Goal: Transaction & Acquisition: Book appointment/travel/reservation

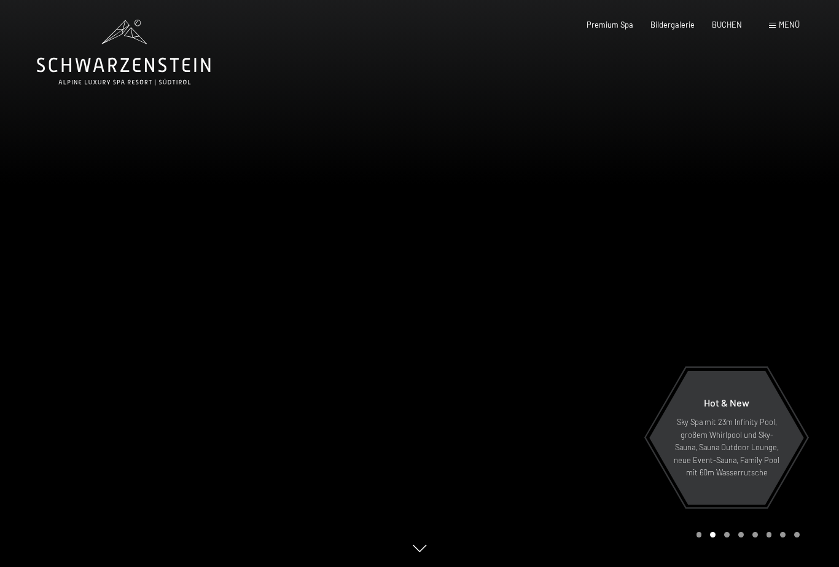
click at [780, 25] on span "Menü" at bounding box center [789, 25] width 21 height 10
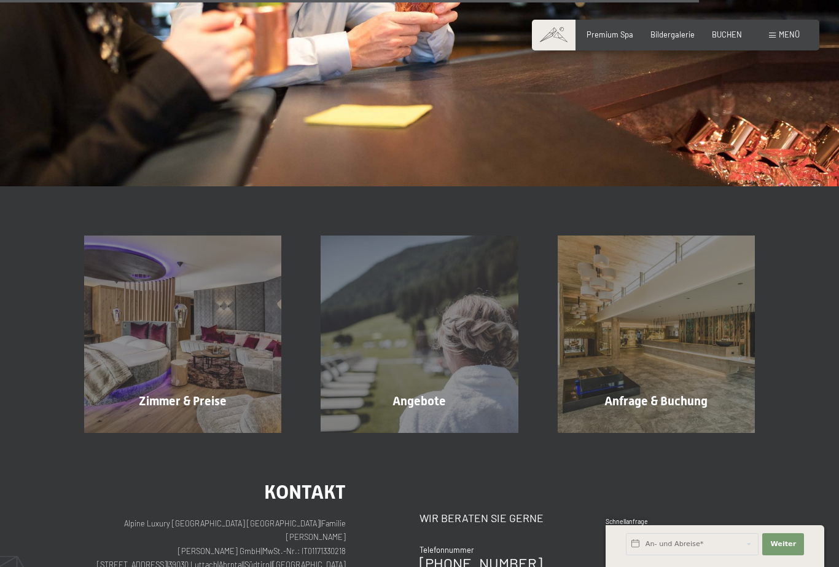
scroll to position [1453, 0]
click at [171, 393] on span "Zimmer & Preise" at bounding box center [183, 400] width 88 height 15
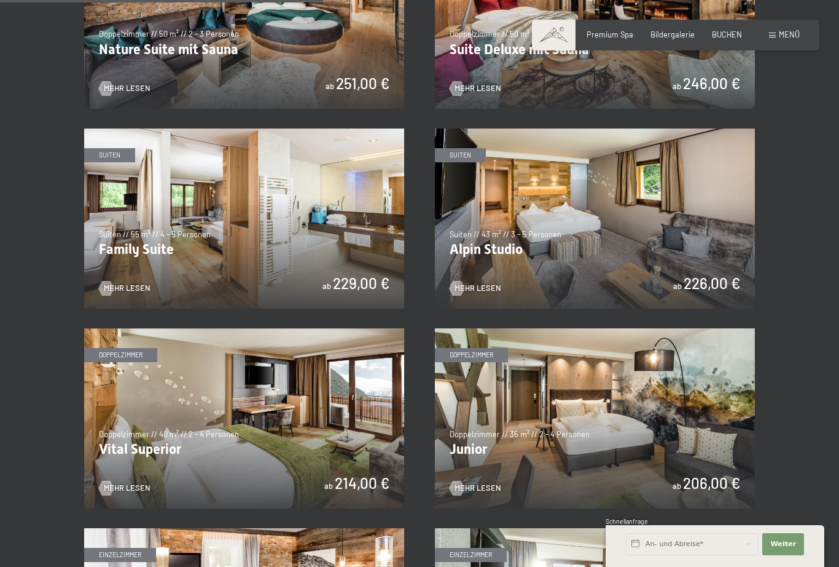
scroll to position [1126, 0]
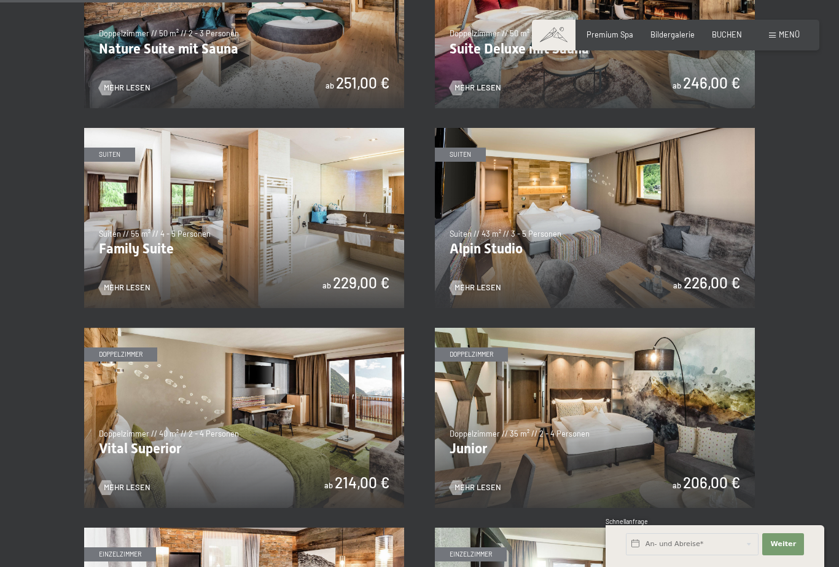
click at [474, 286] on span "Mehr Lesen" at bounding box center [478, 287] width 47 height 11
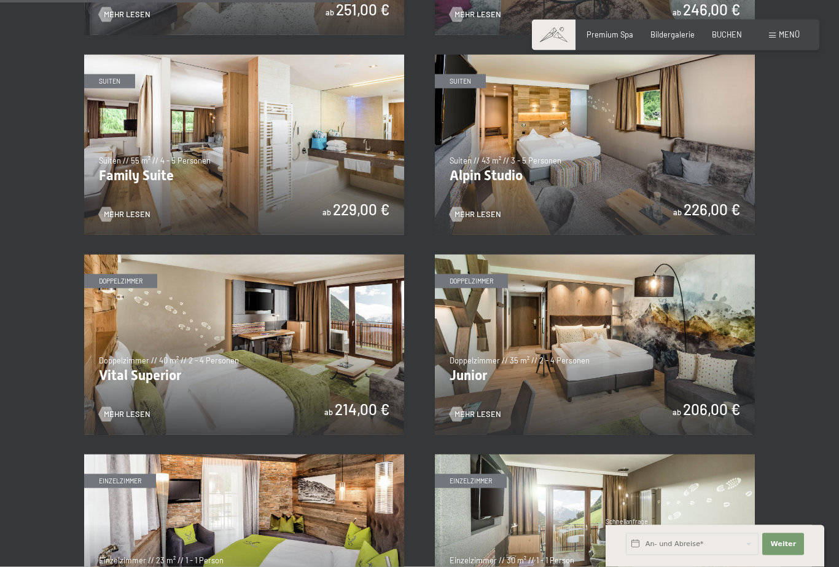
scroll to position [1193, 0]
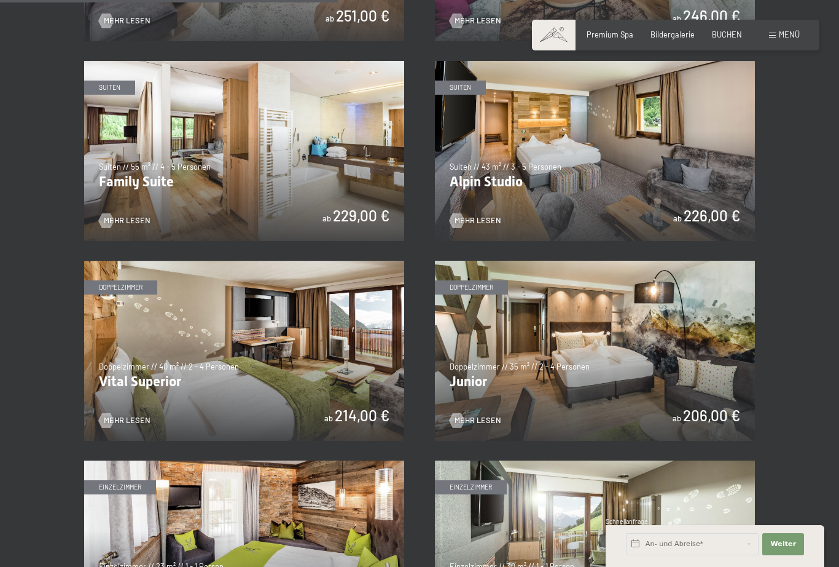
click at [549, 359] on img at bounding box center [595, 351] width 320 height 180
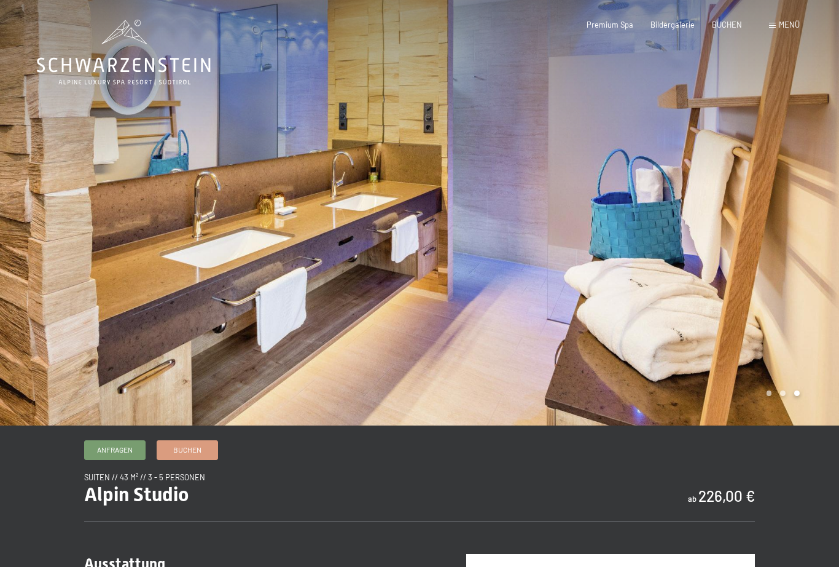
click at [205, 327] on div at bounding box center [210, 212] width 420 height 425
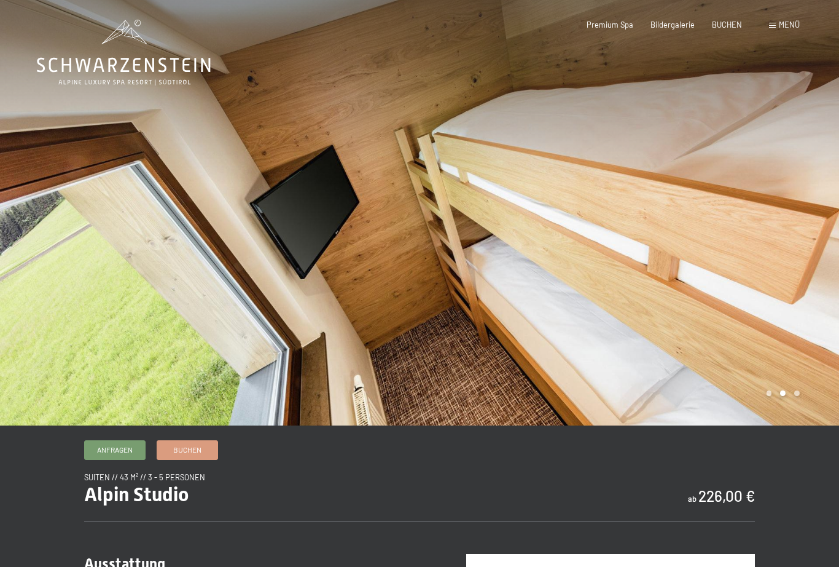
click at [139, 229] on div at bounding box center [210, 212] width 420 height 425
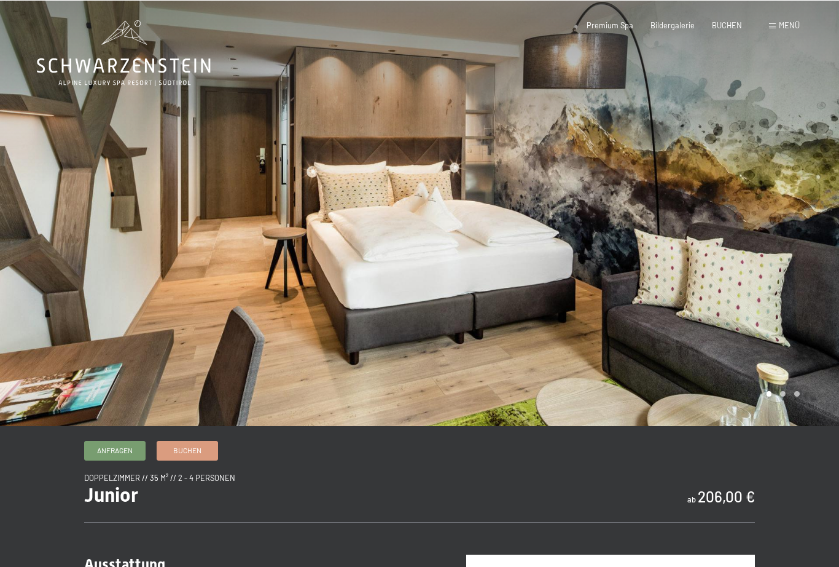
click at [218, 293] on div at bounding box center [210, 212] width 420 height 425
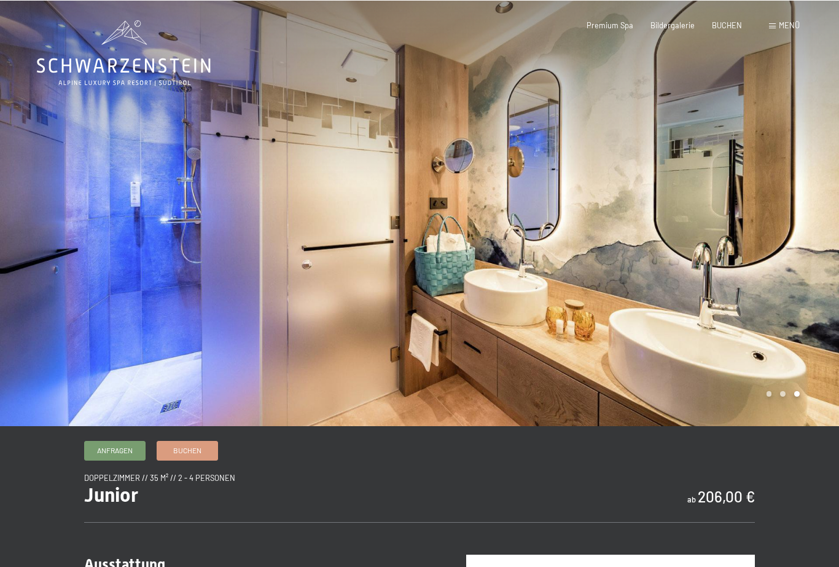
click at [199, 305] on div at bounding box center [210, 212] width 420 height 425
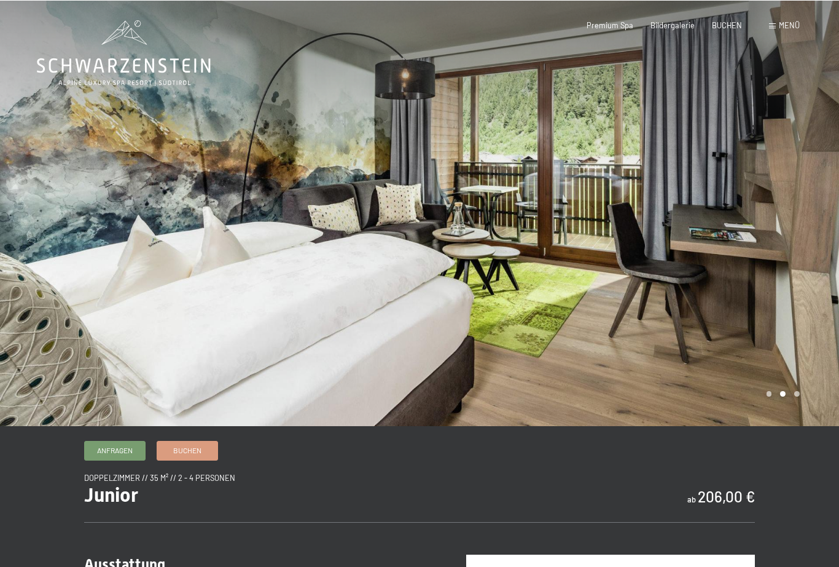
click at [197, 303] on div at bounding box center [210, 212] width 420 height 425
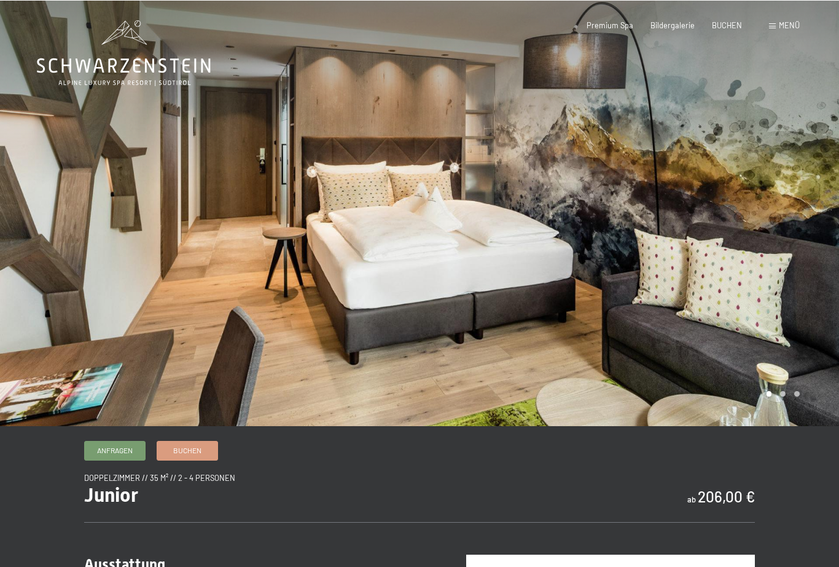
click at [197, 308] on div at bounding box center [210, 212] width 420 height 425
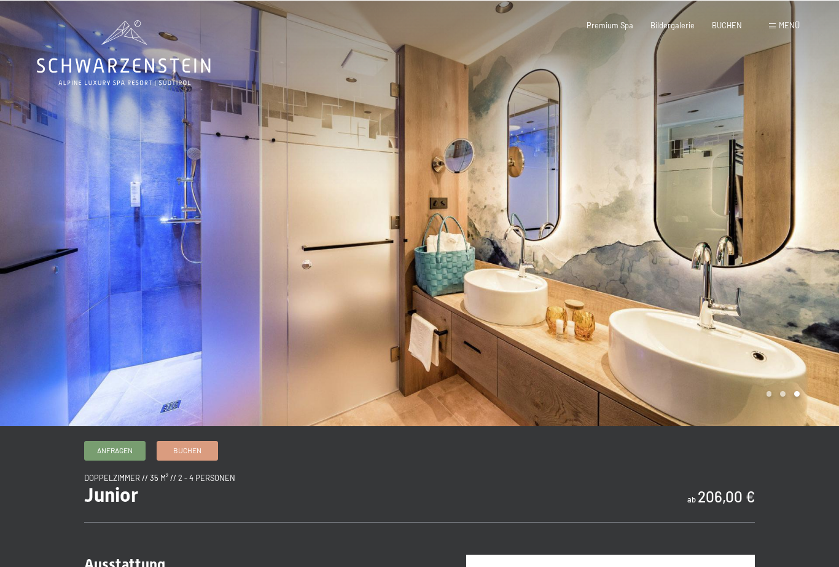
click at [779, 23] on span "Menü" at bounding box center [789, 25] width 21 height 10
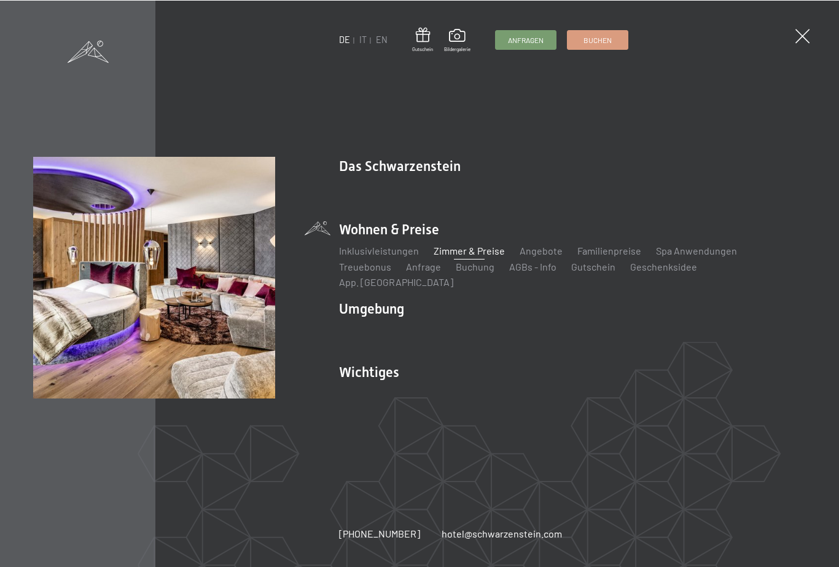
click at [374, 256] on link "Inklusivleistungen" at bounding box center [379, 250] width 80 height 12
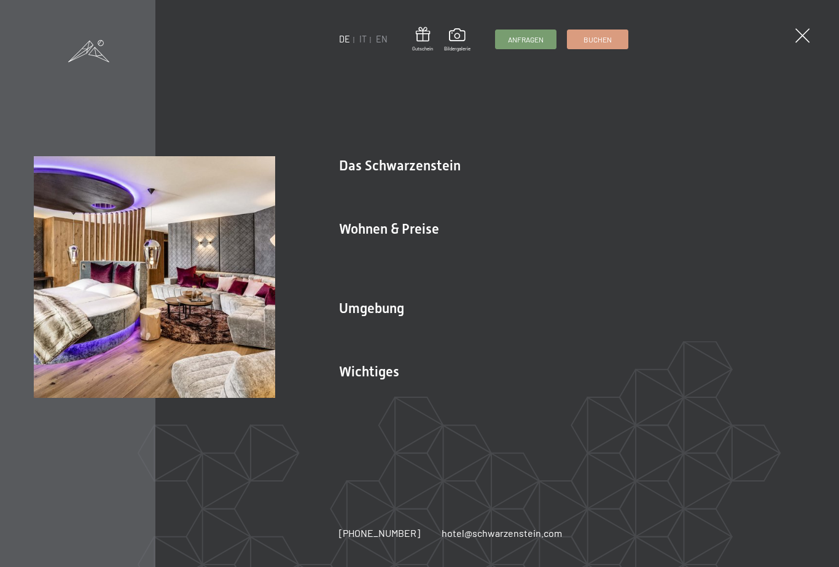
click at [533, 254] on link "Angebote" at bounding box center [541, 250] width 43 height 12
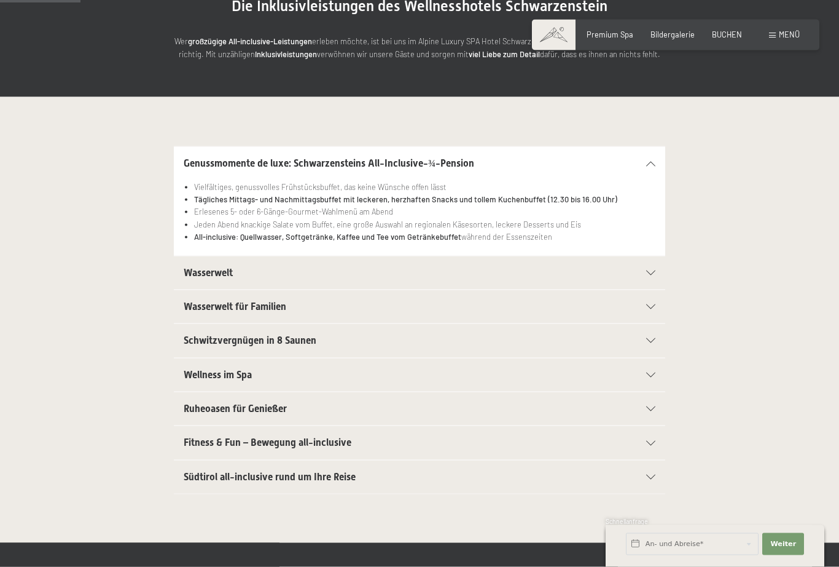
scroll to position [162, 0]
click at [646, 272] on div at bounding box center [645, 272] width 22 height 5
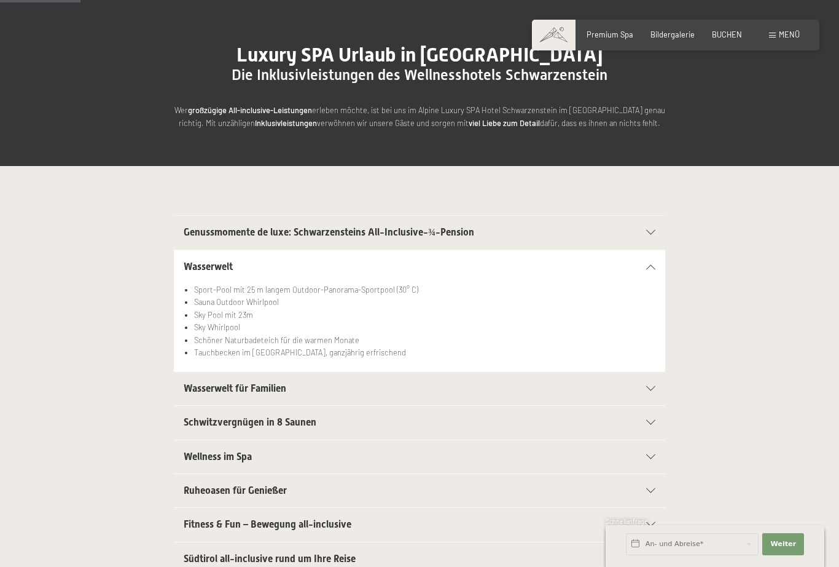
scroll to position [0, 0]
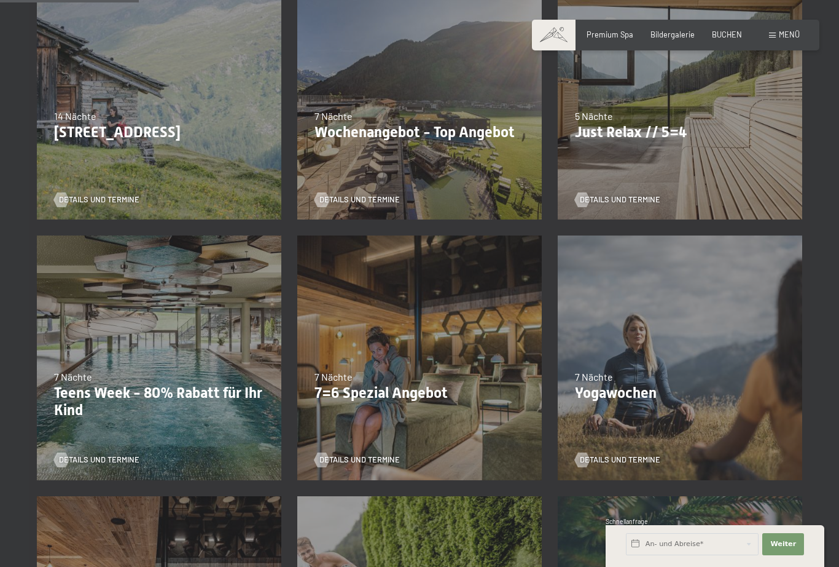
scroll to position [331, 0]
click at [355, 461] on span "Details und Termine" at bounding box center [360, 458] width 80 height 11
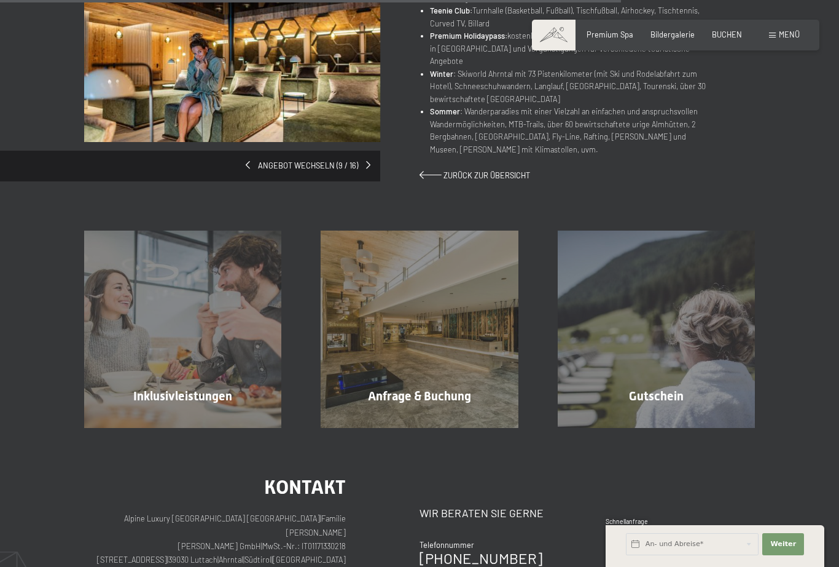
scroll to position [753, 0]
click at [162, 415] on div at bounding box center [157, 422] width 9 height 15
